Goal: Task Accomplishment & Management: Manage account settings

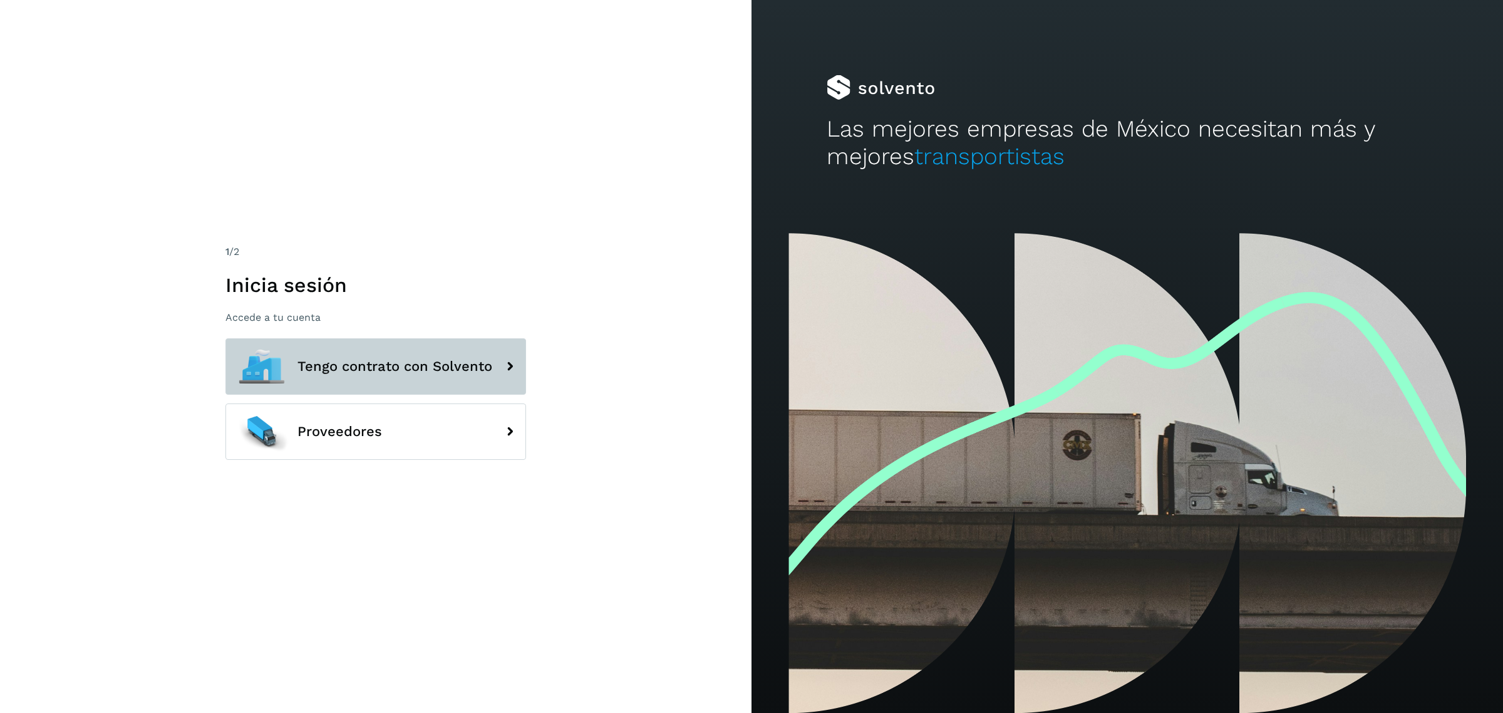
click at [417, 346] on button "Tengo contrato con Solvento" at bounding box center [376, 366] width 301 height 56
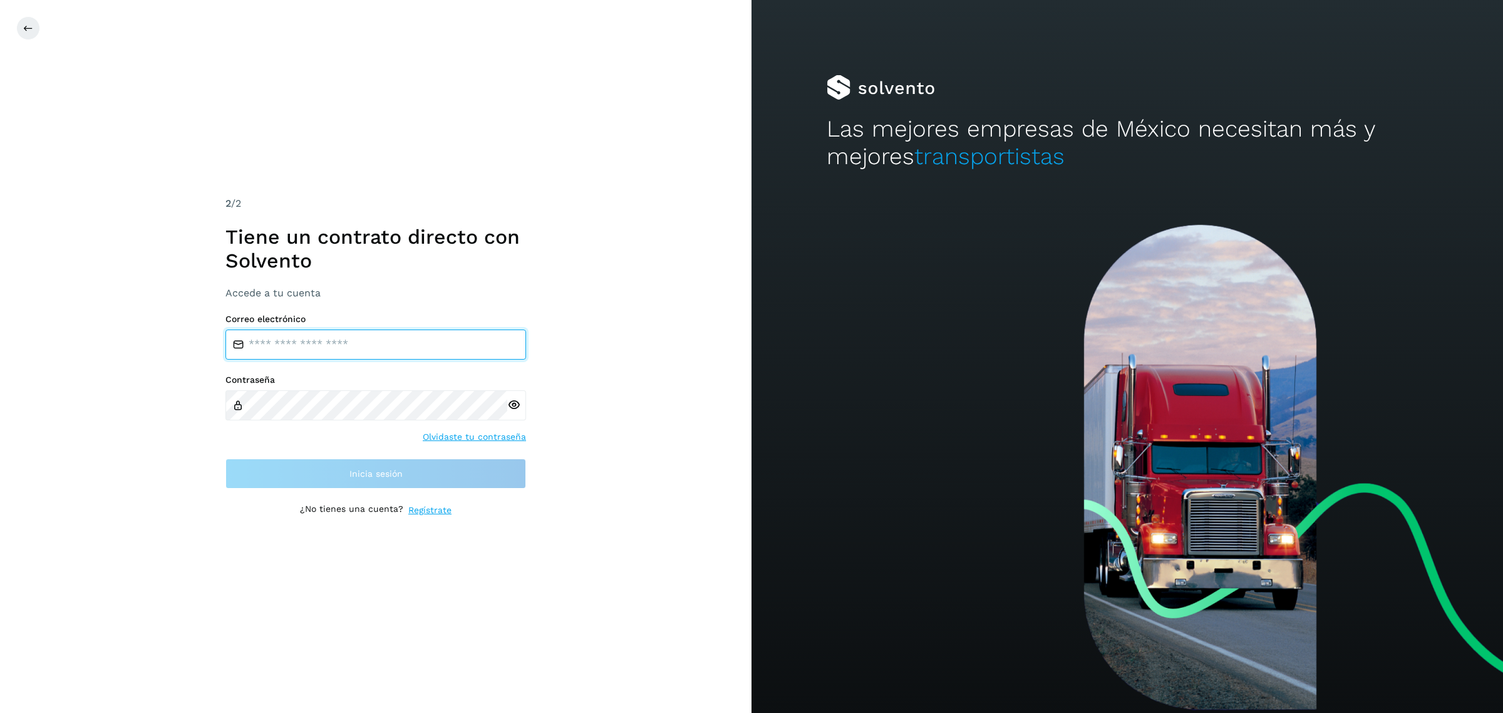
type input "**********"
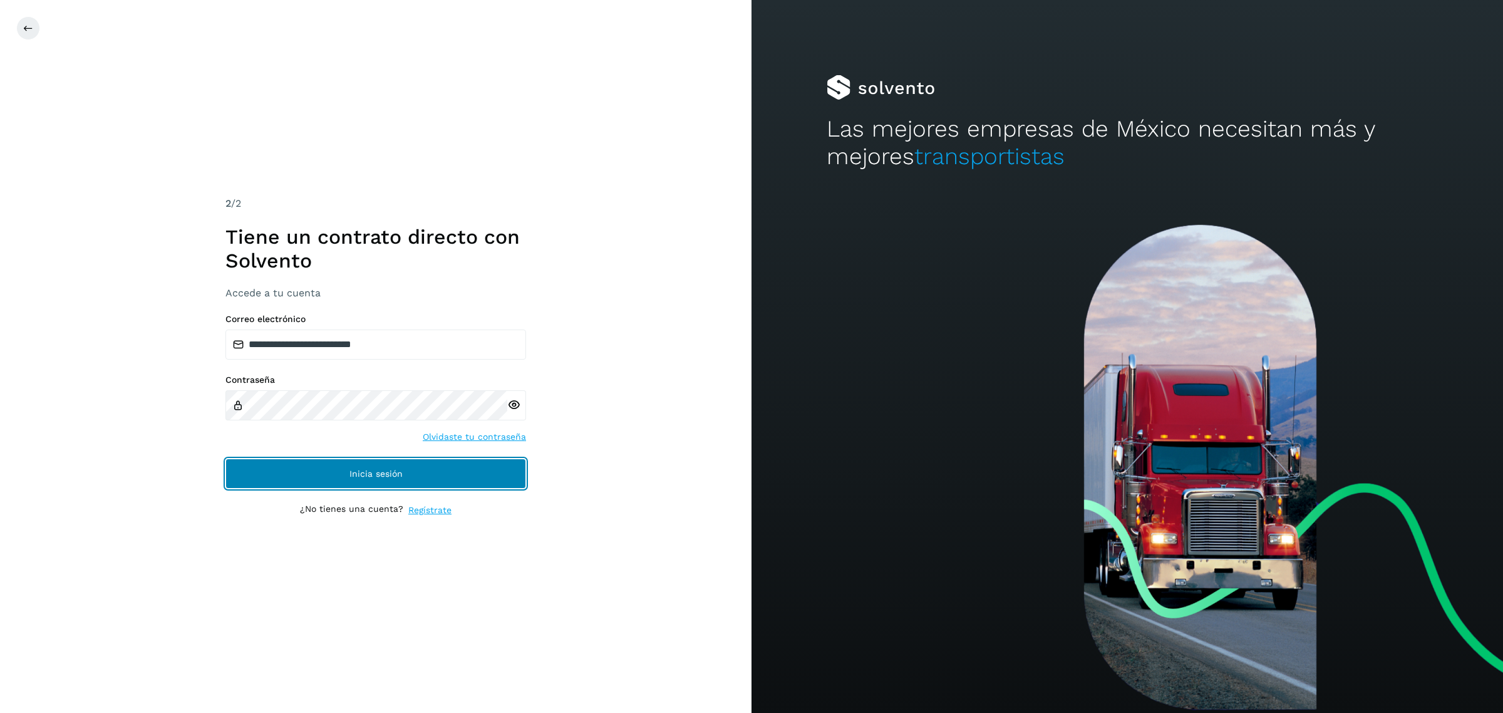
drag, startPoint x: 370, startPoint y: 477, endPoint x: 621, endPoint y: 118, distance: 439.0
click at [370, 477] on span "Inicia sesión" at bounding box center [376, 473] width 53 height 9
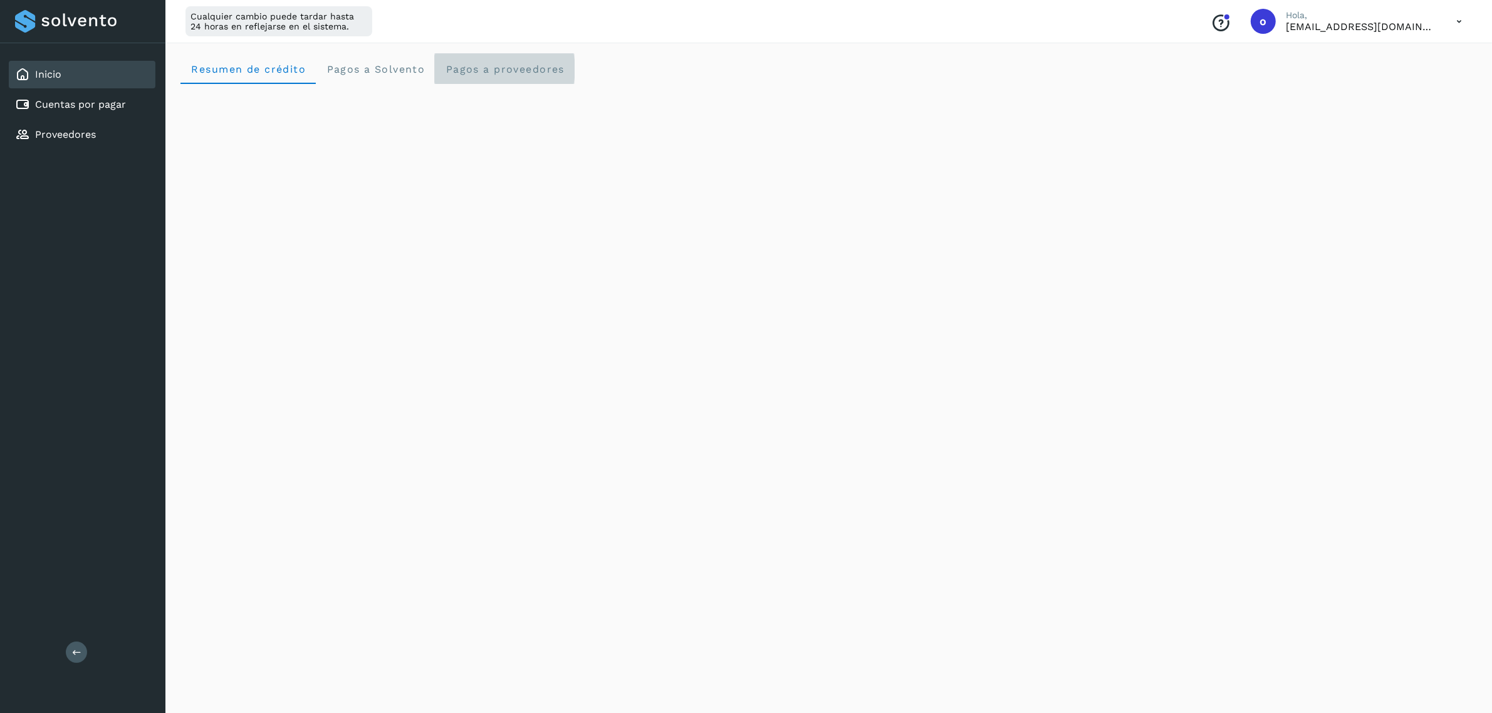
click at [506, 68] on span "Pagos a proveedores" at bounding box center [505, 69] width 120 height 12
click at [117, 97] on div "Cuentas por pagar" at bounding box center [70, 104] width 111 height 15
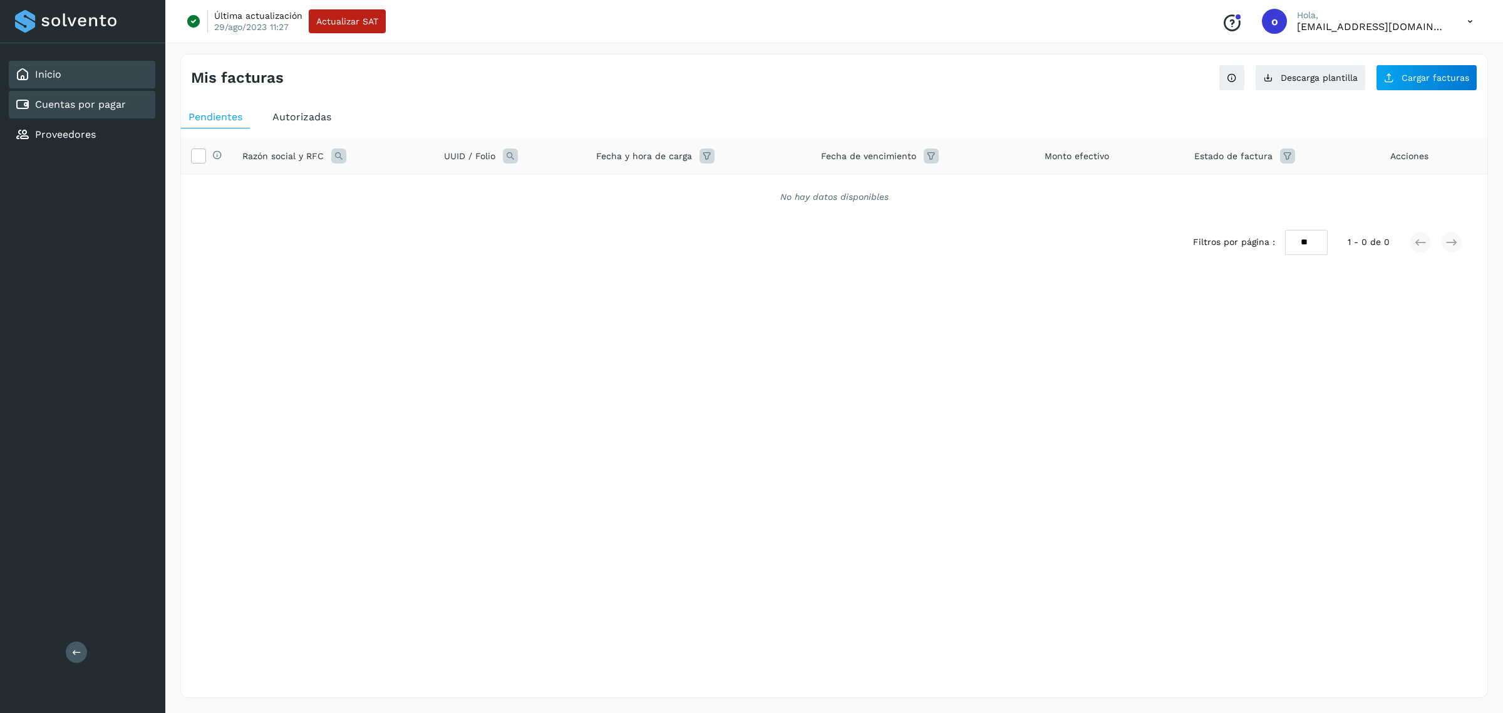
click at [115, 74] on div "Inicio" at bounding box center [82, 75] width 147 height 28
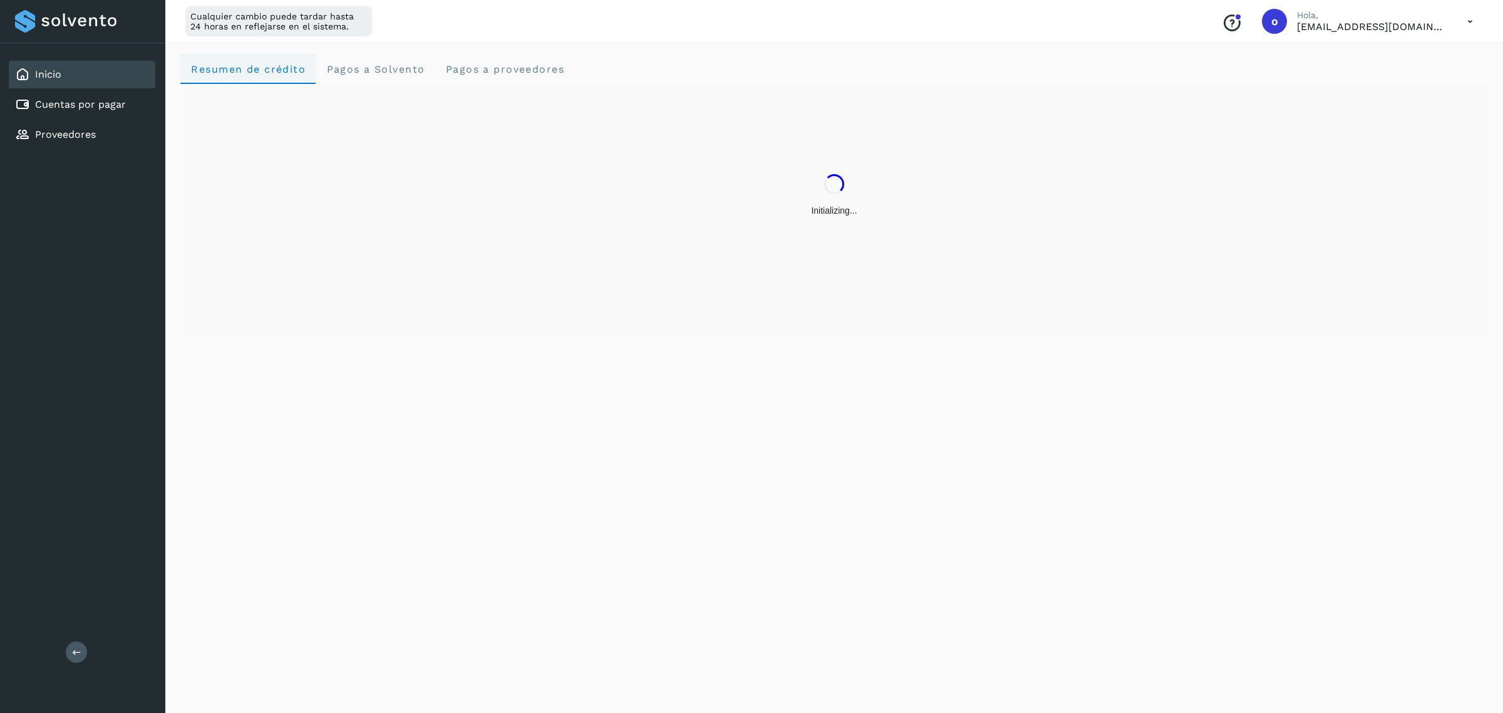
click at [237, 80] on crédito "Resumen de crédito" at bounding box center [247, 69] width 135 height 30
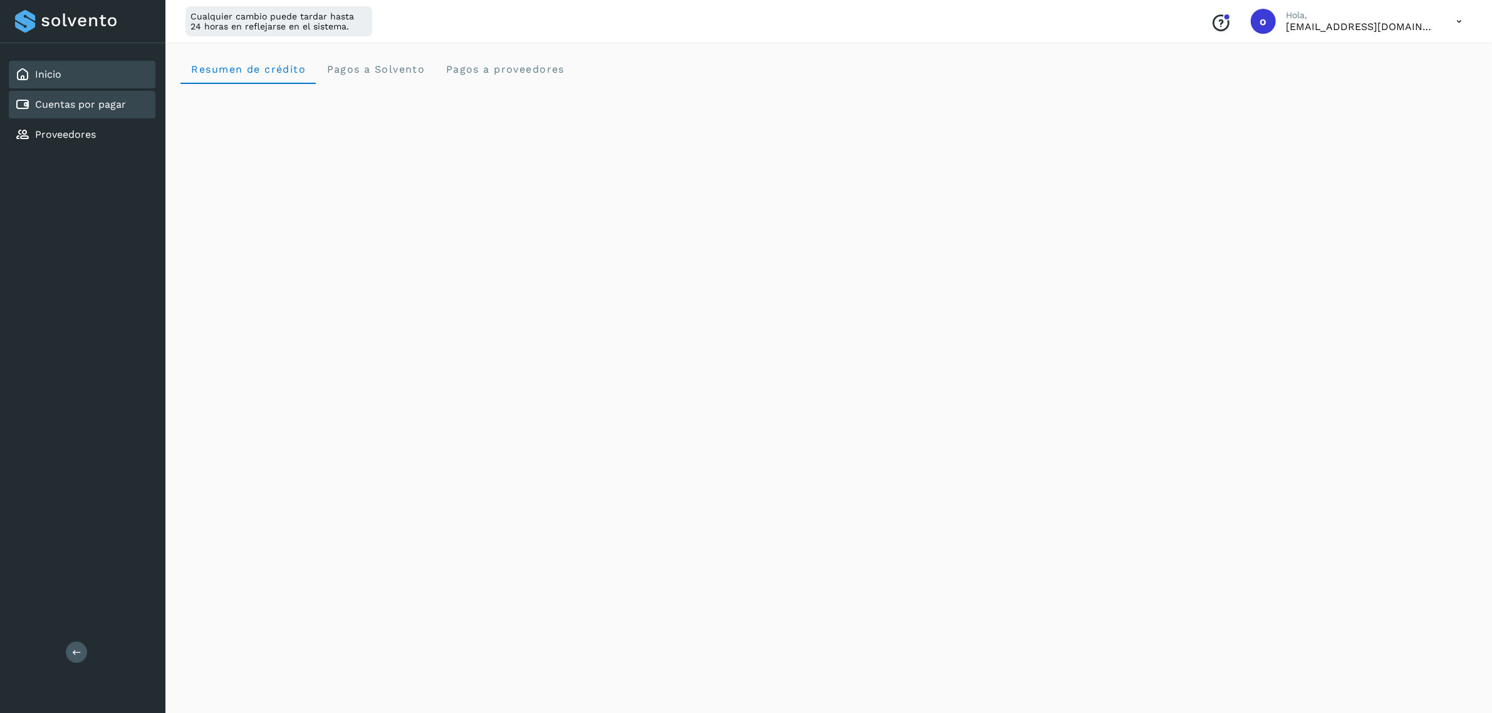
click at [104, 106] on link "Cuentas por pagar" at bounding box center [80, 104] width 91 height 12
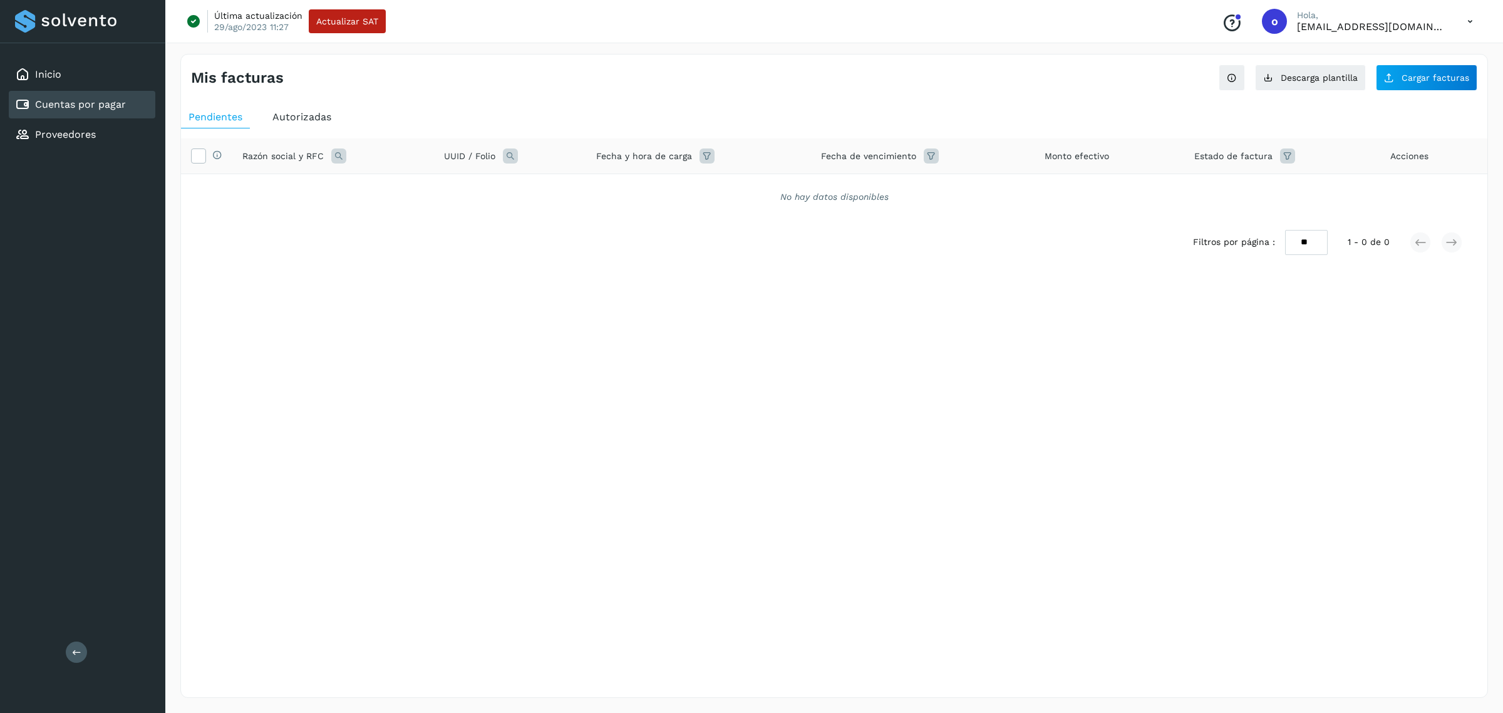
click at [336, 157] on icon at bounding box center [338, 155] width 15 height 15
click at [305, 112] on span "Autorizadas" at bounding box center [302, 117] width 59 height 12
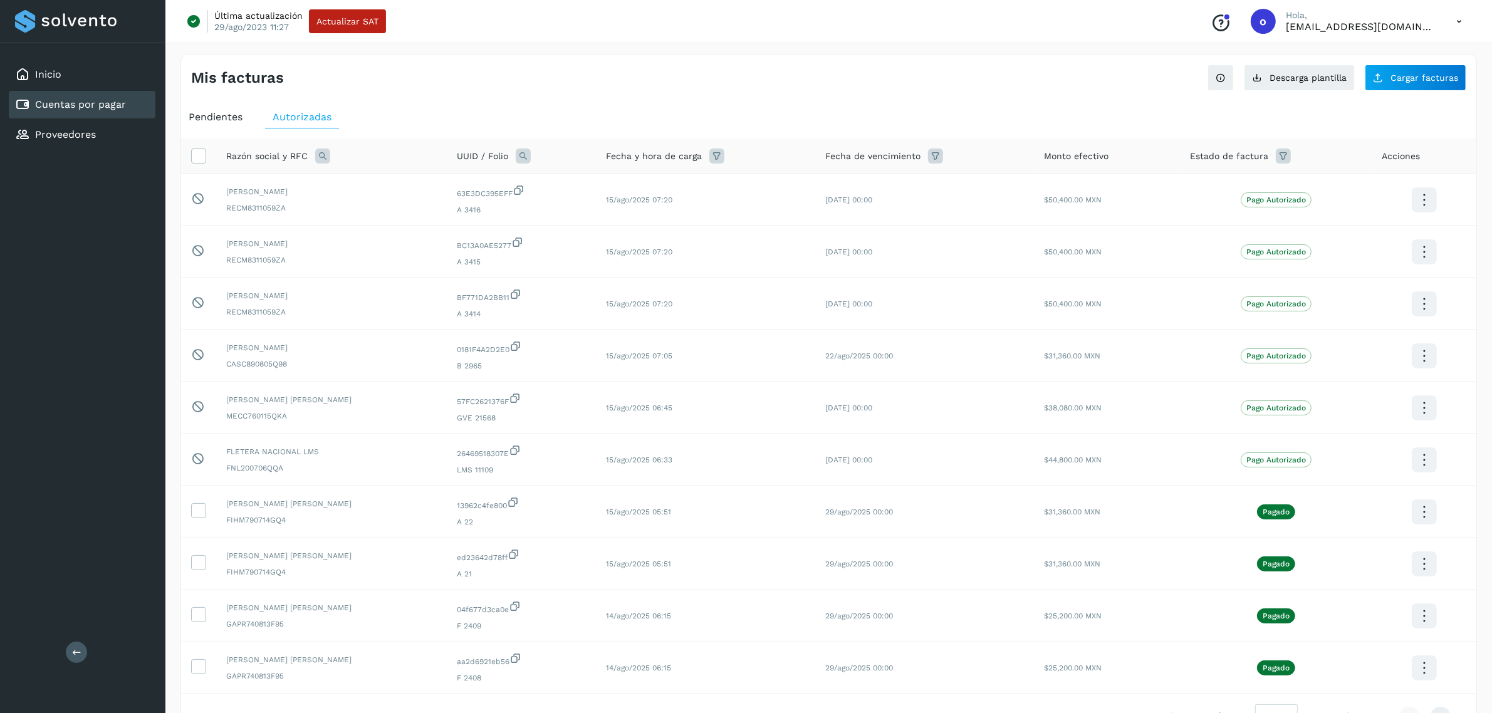
click at [323, 153] on icon at bounding box center [322, 155] width 15 height 15
click at [351, 211] on input "text" at bounding box center [405, 209] width 154 height 20
type input "***"
click at [417, 246] on button "Buscar" at bounding box center [435, 241] width 91 height 25
